Goal: Find specific fact: Find specific fact

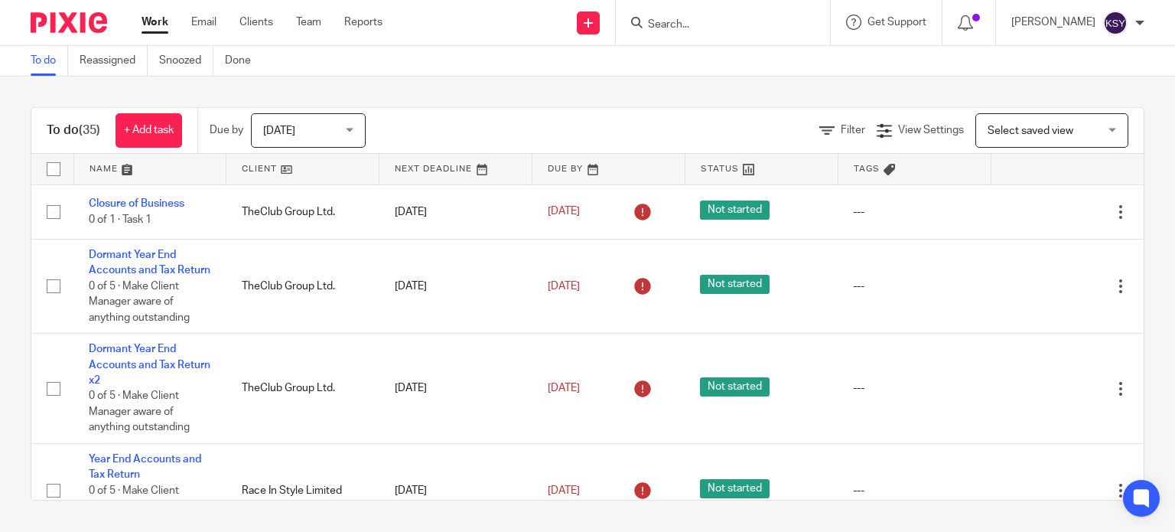
click at [667, 23] on input "Search" at bounding box center [716, 25] width 138 height 14
type input "lissen"
click at [667, 45] on div "Lissen Ltd [PERSON_NAME] < [PERSON_NAME]@ lissen .live >" at bounding box center [738, 66] width 214 height 60
click at [669, 60] on link at bounding box center [739, 65] width 190 height 35
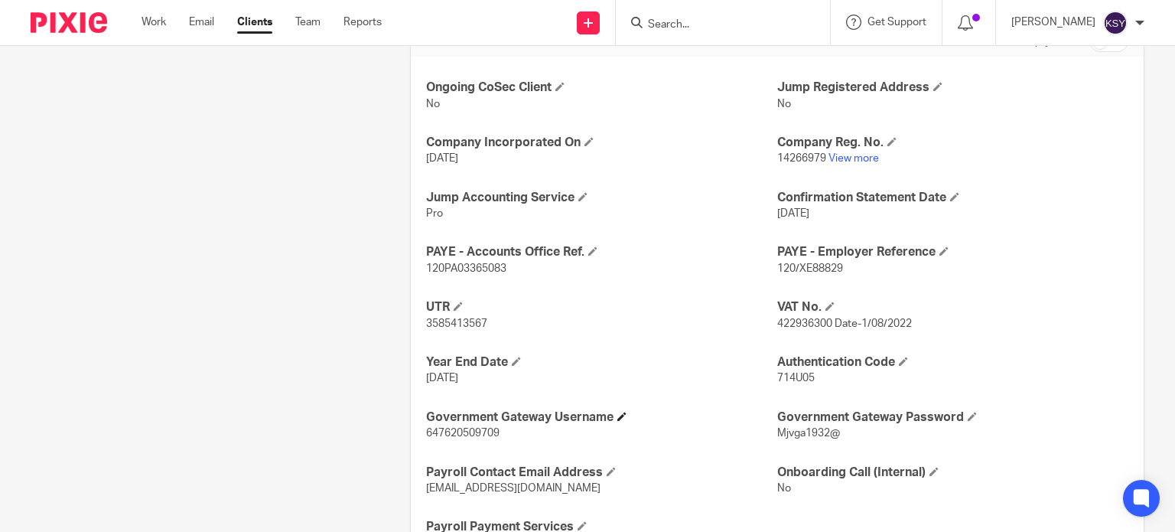
scroll to position [536, 0]
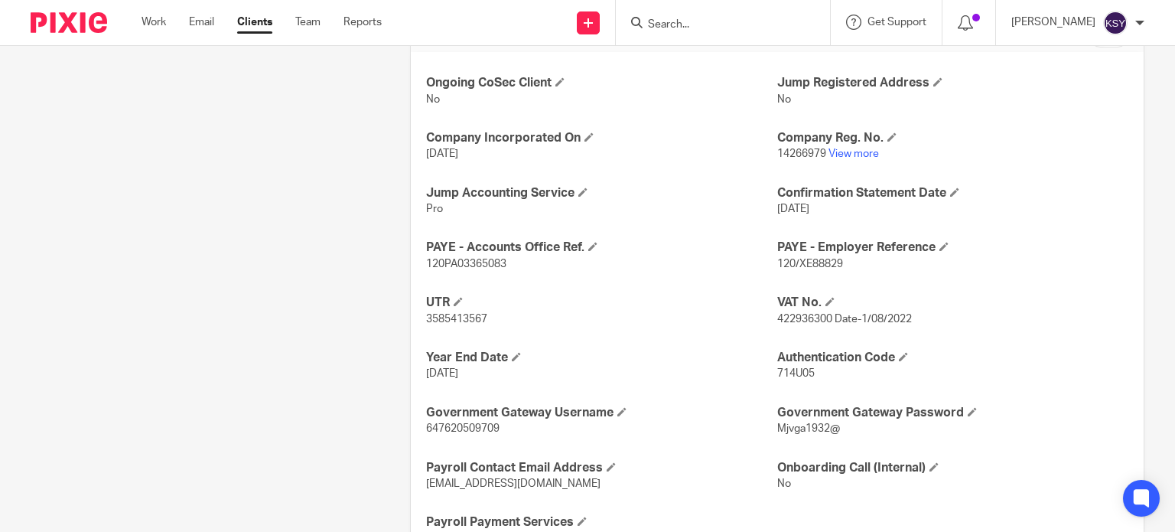
click at [438, 324] on p "3585413567" at bounding box center [601, 318] width 351 height 15
click at [436, 322] on p "3585413567" at bounding box center [601, 318] width 351 height 15
copy span "3585413567"
click at [800, 264] on span "120/XE88829" at bounding box center [811, 264] width 66 height 11
drag, startPoint x: 800, startPoint y: 264, endPoint x: 778, endPoint y: 263, distance: 23.0
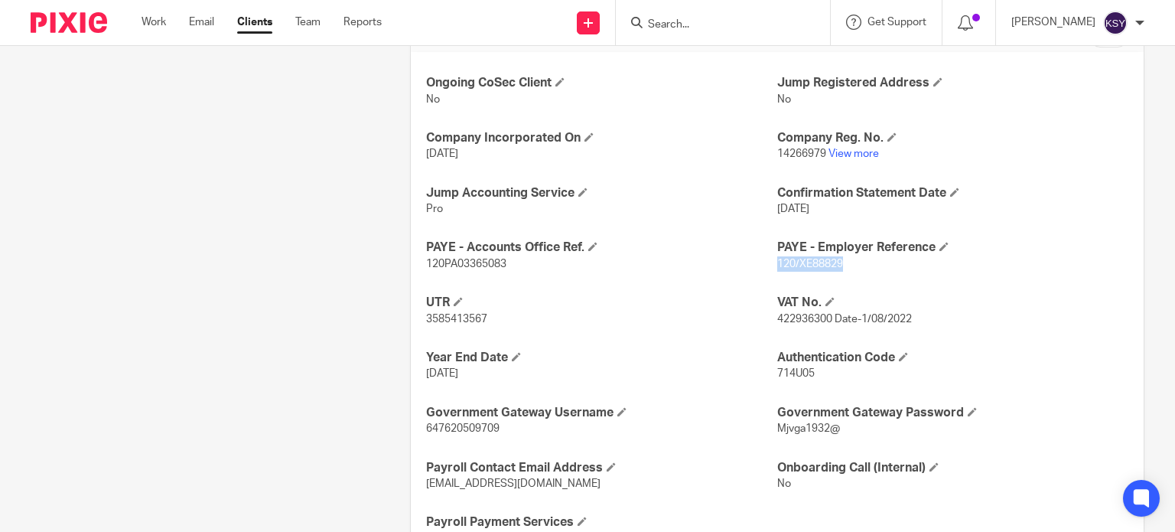
click at [778, 263] on span "120/XE88829" at bounding box center [811, 264] width 66 height 11
copy span "120/XE88829"
click at [811, 317] on span "422936300 Date-1/08/2022" at bounding box center [845, 319] width 135 height 11
drag, startPoint x: 811, startPoint y: 317, endPoint x: 781, endPoint y: 312, distance: 30.2
click at [781, 314] on span "422936300 Date-1/08/2022" at bounding box center [845, 319] width 135 height 11
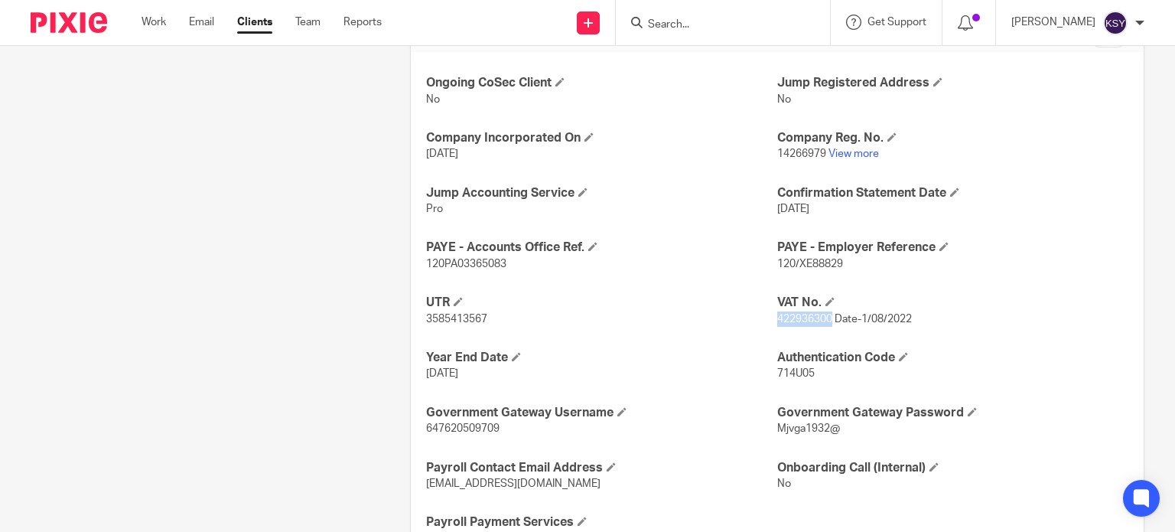
copy span "422936300"
